Goal: Navigation & Orientation: Find specific page/section

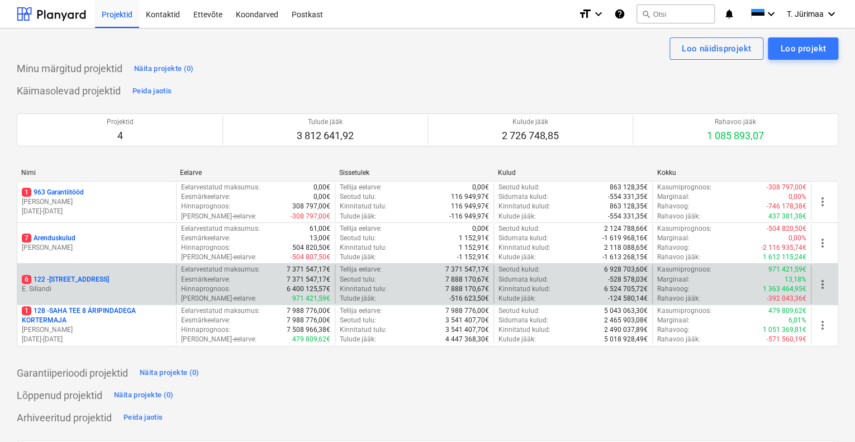
click at [100, 288] on p "E. Sillandi" at bounding box center [97, 288] width 150 height 9
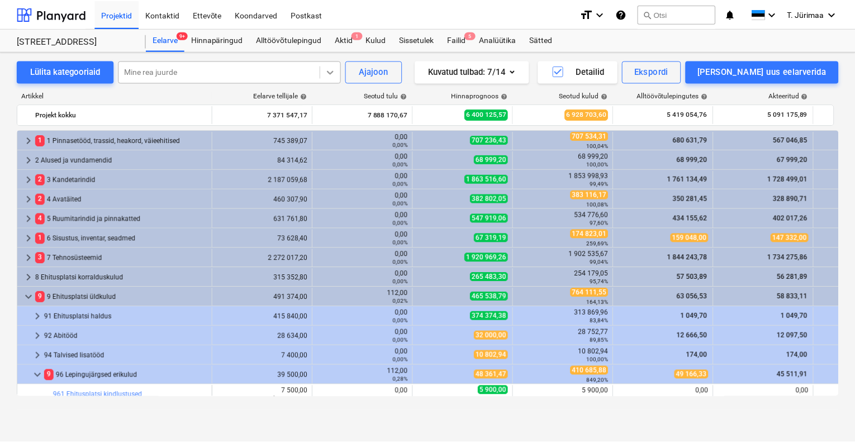
scroll to position [234, 0]
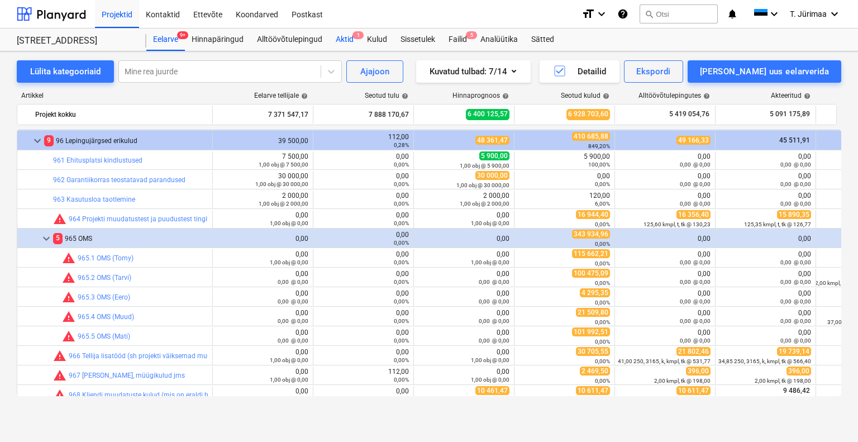
click at [343, 47] on div "Aktid 1" at bounding box center [344, 39] width 31 height 22
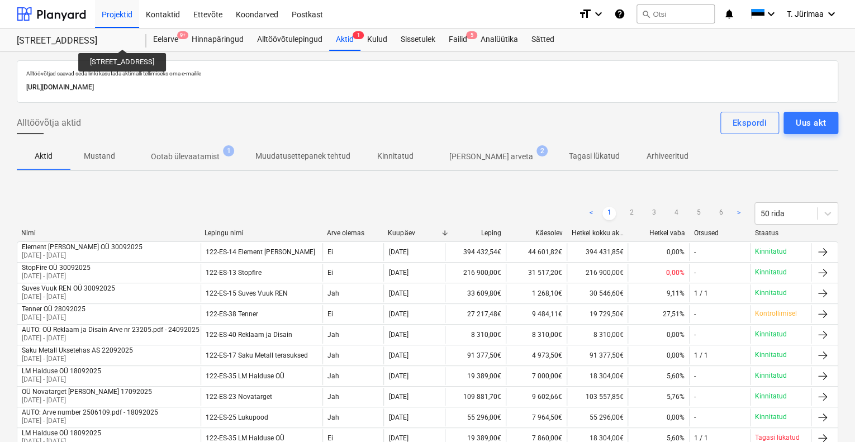
click at [112, 39] on div "[STREET_ADDRESS]" at bounding box center [75, 41] width 116 height 12
click at [71, 22] on div at bounding box center [51, 14] width 69 height 28
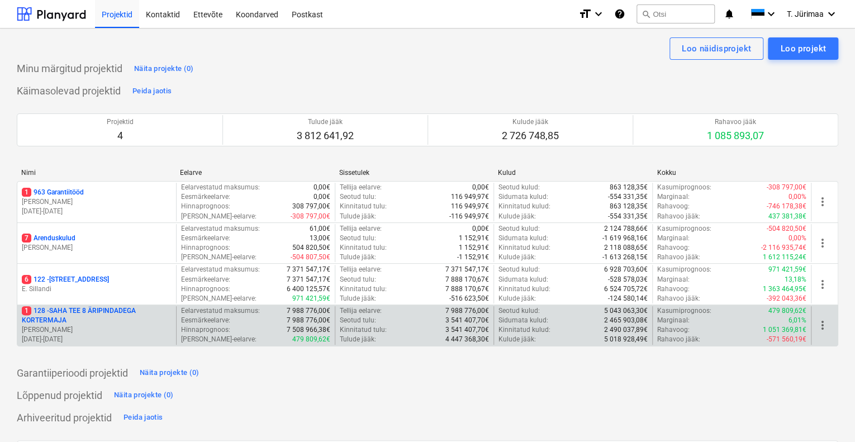
click at [75, 316] on p "1 128 - SAHA TEE 8 ÄRIPINDADEGA KORTERMAJA" at bounding box center [97, 315] width 150 height 19
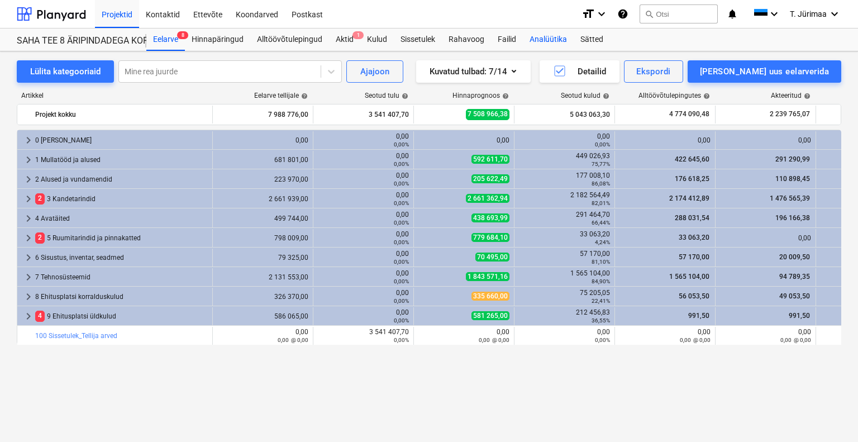
click at [570, 40] on div "Analüütika" at bounding box center [548, 39] width 51 height 22
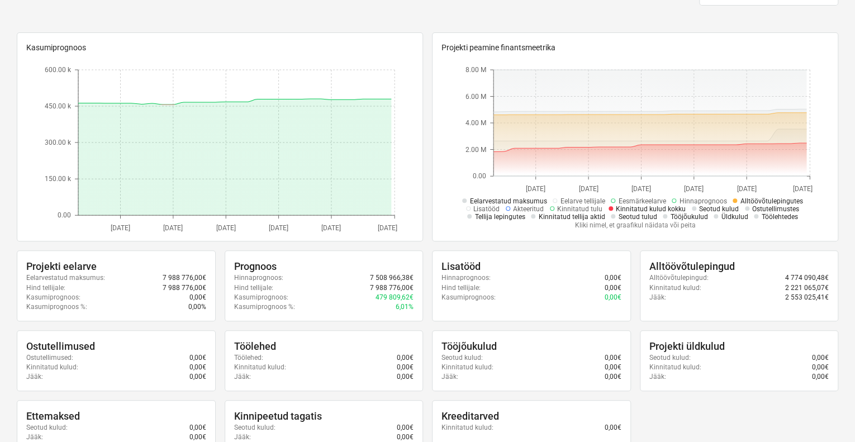
scroll to position [112, 0]
